Goal: Task Accomplishment & Management: Manage account settings

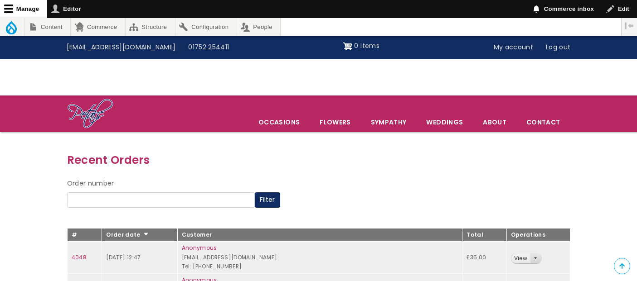
scroll to position [137, 0]
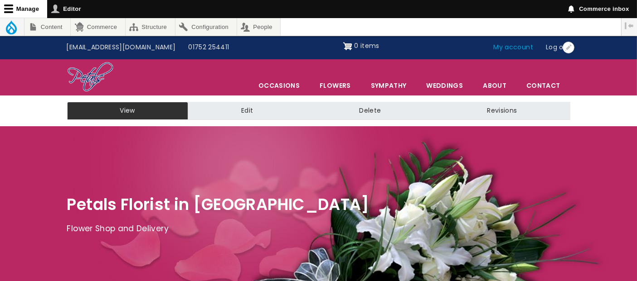
click at [509, 47] on link "My account" at bounding box center [513, 47] width 53 height 17
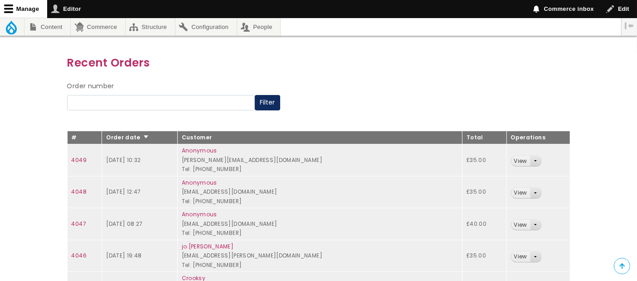
scroll to position [101, 0]
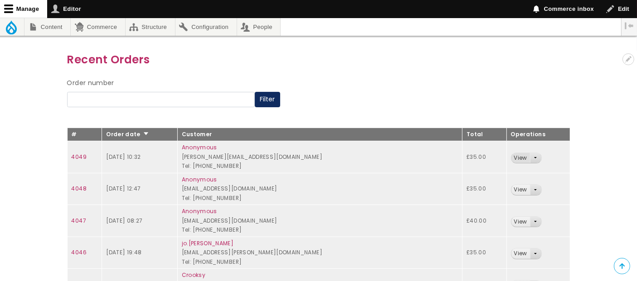
click at [522, 159] on link "View" at bounding box center [520, 158] width 19 height 10
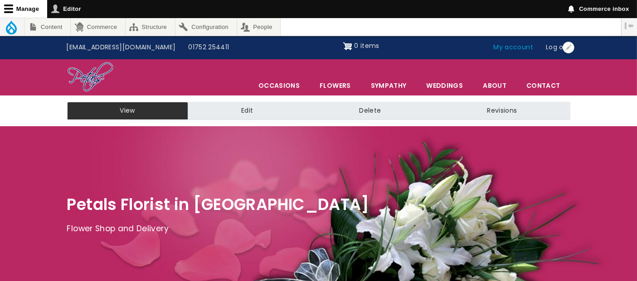
click at [509, 48] on link "My account" at bounding box center [513, 47] width 53 height 17
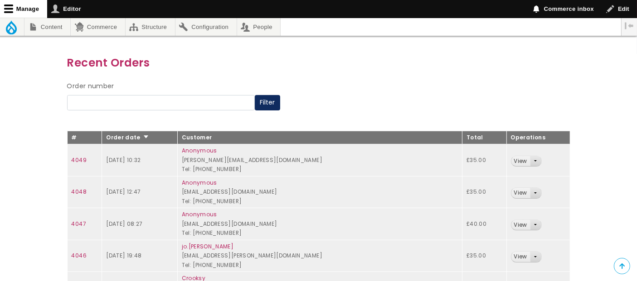
scroll to position [101, 0]
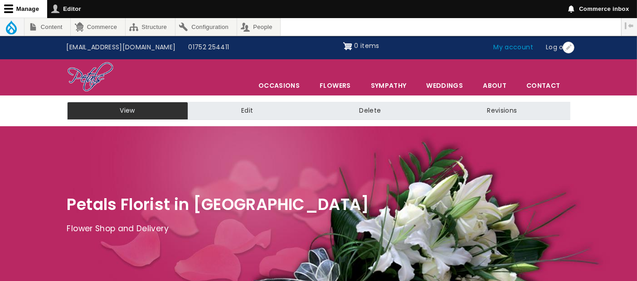
click at [510, 46] on link "My account" at bounding box center [513, 47] width 53 height 17
